Goal: Information Seeking & Learning: Learn about a topic

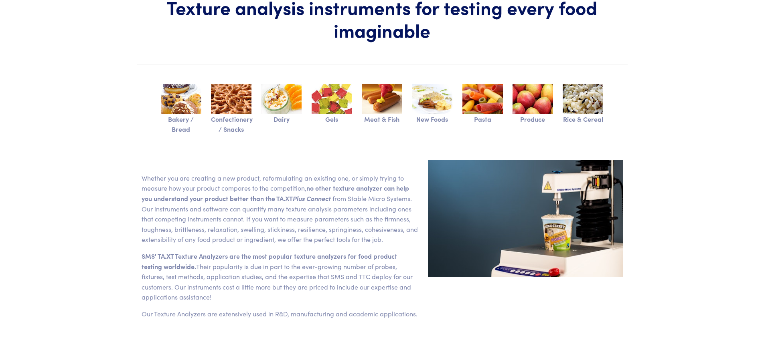
scroll to position [160, 0]
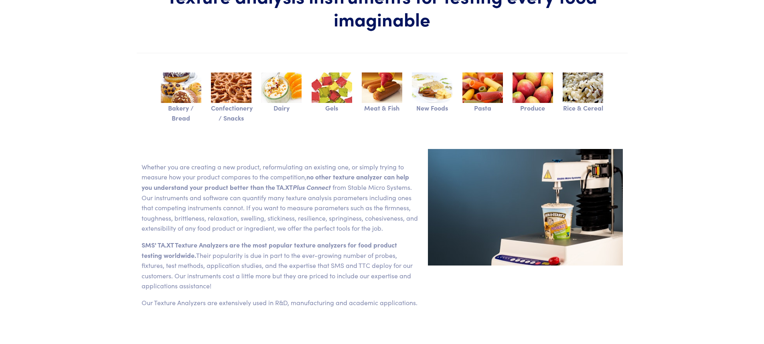
click at [332, 91] on img at bounding box center [332, 88] width 40 height 30
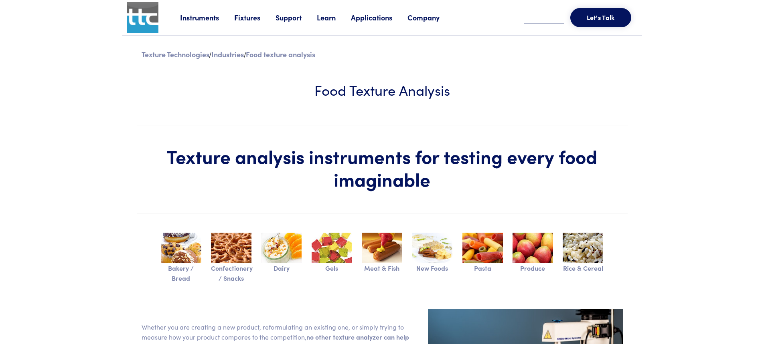
scroll to position [162, 0]
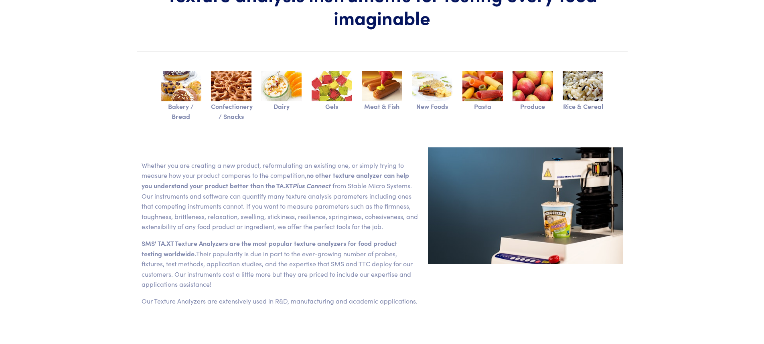
click at [437, 88] on img at bounding box center [432, 86] width 40 height 30
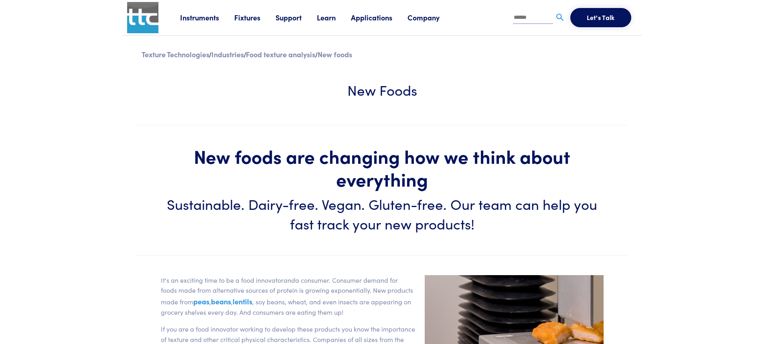
click at [193, 14] on link "Instruments" at bounding box center [207, 17] width 54 height 10
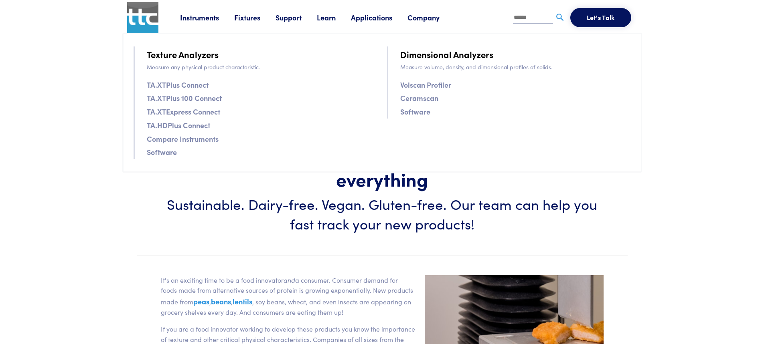
click at [200, 99] on link "TA.XTPlus 100 Connect" at bounding box center [184, 98] width 75 height 12
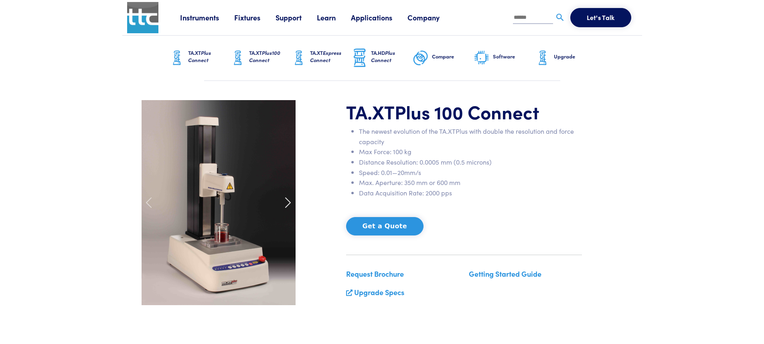
click at [286, 201] on span at bounding box center [287, 202] width 13 height 13
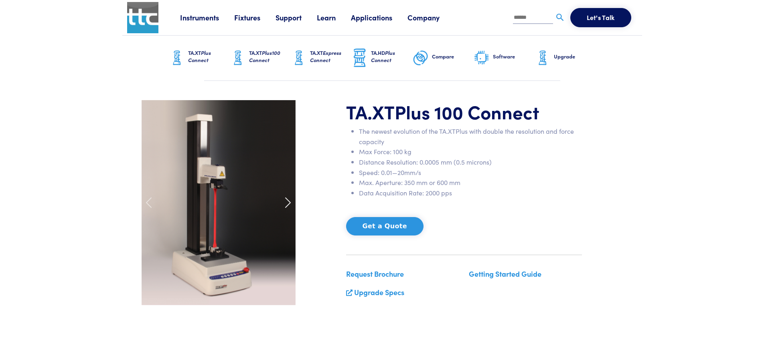
click at [286, 201] on span at bounding box center [287, 202] width 13 height 13
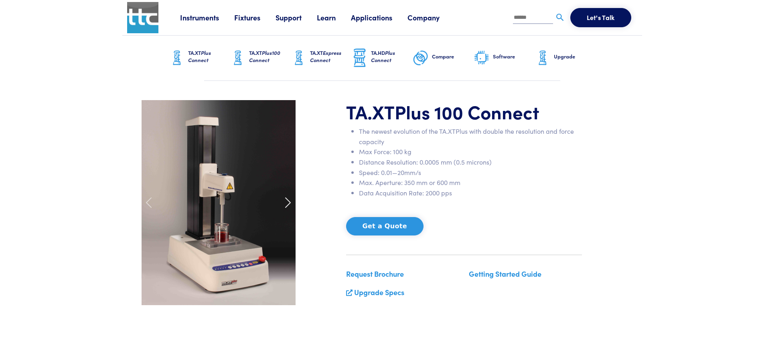
click at [286, 201] on span at bounding box center [287, 202] width 13 height 13
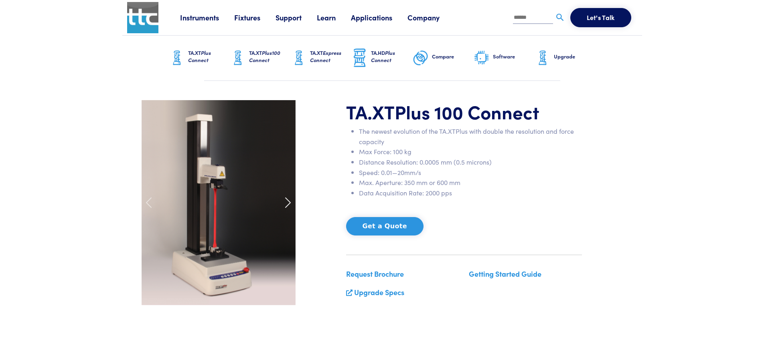
click at [286, 201] on span at bounding box center [287, 202] width 13 height 13
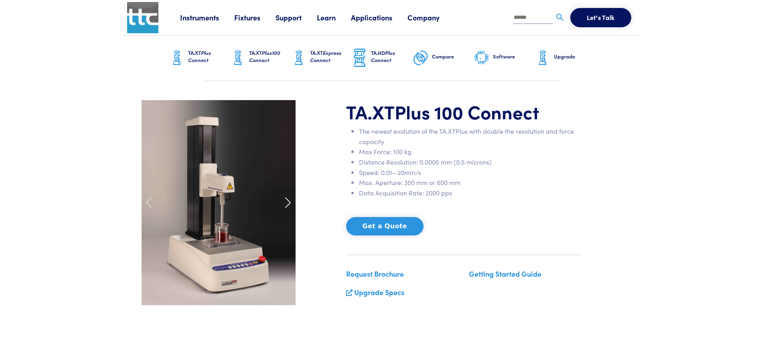
click at [286, 201] on span at bounding box center [287, 202] width 13 height 13
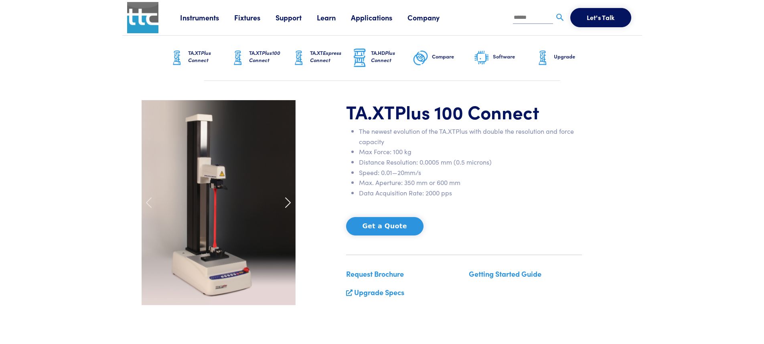
click at [286, 201] on span at bounding box center [287, 202] width 13 height 13
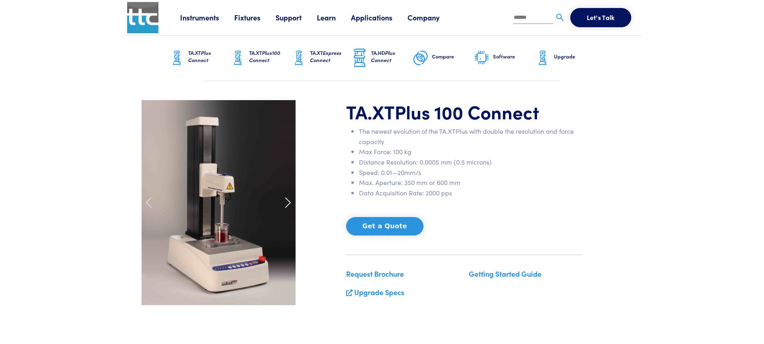
click at [286, 201] on span at bounding box center [287, 202] width 13 height 13
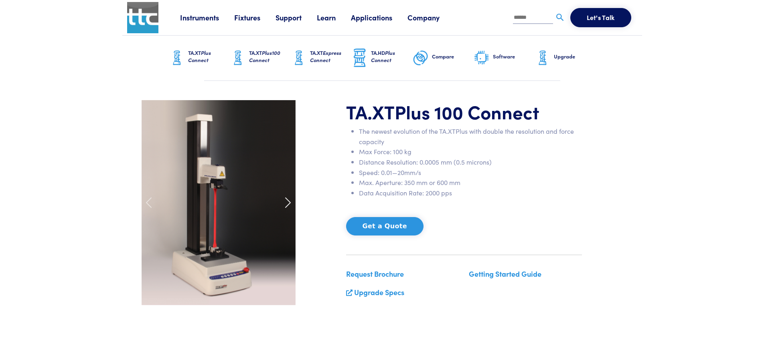
click at [286, 201] on span at bounding box center [287, 202] width 13 height 13
